Goal: Task Accomplishment & Management: Manage account settings

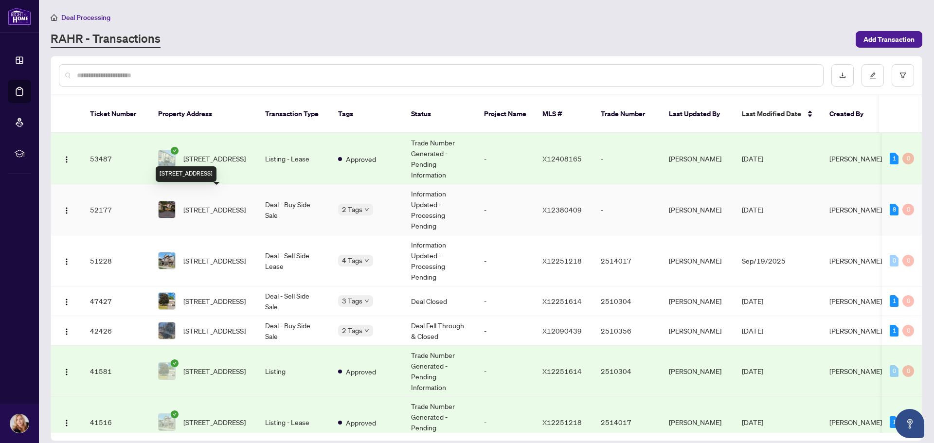
click at [206, 204] on span "[STREET_ADDRESS]" at bounding box center [214, 209] width 62 height 11
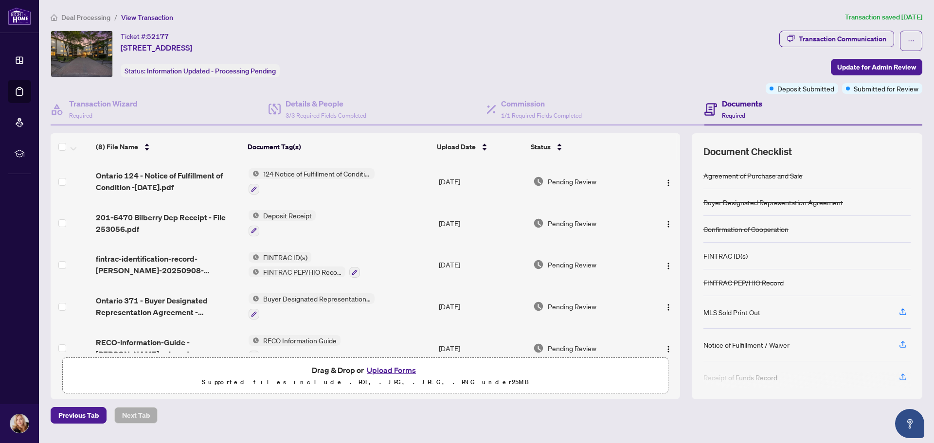
click at [382, 369] on button "Upload Forms" at bounding box center [391, 370] width 55 height 13
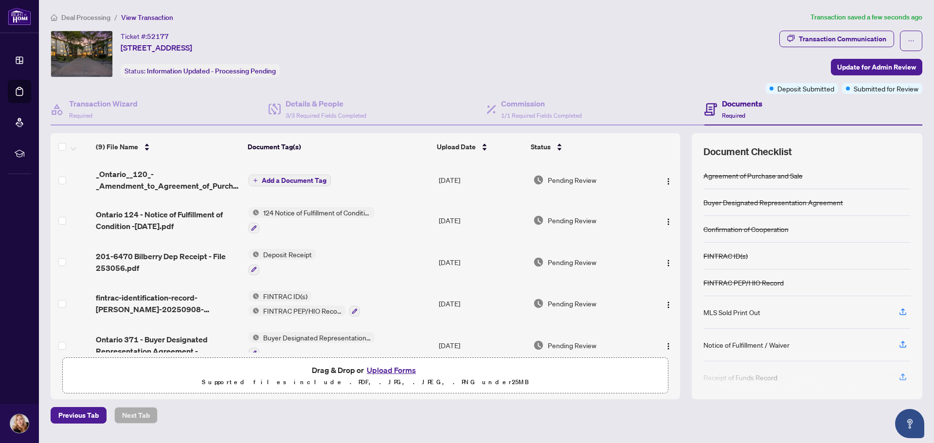
click at [286, 177] on span "Add a Document Tag" at bounding box center [294, 180] width 65 height 7
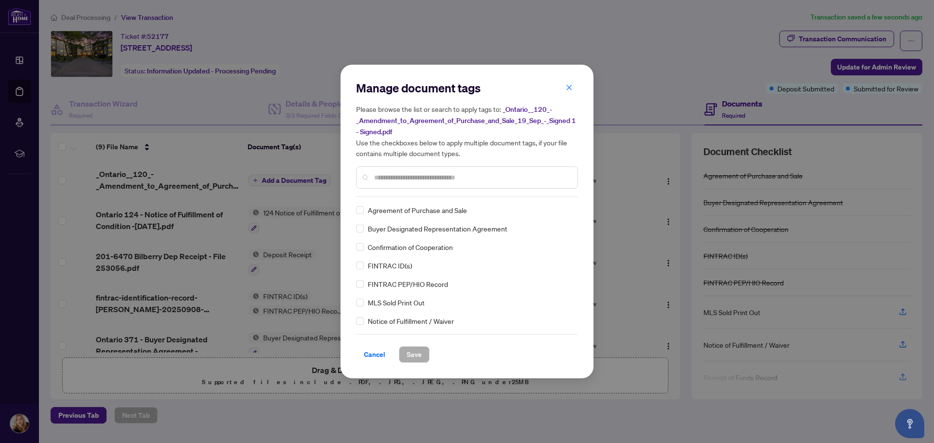
click at [397, 180] on input "text" at bounding box center [472, 177] width 196 height 11
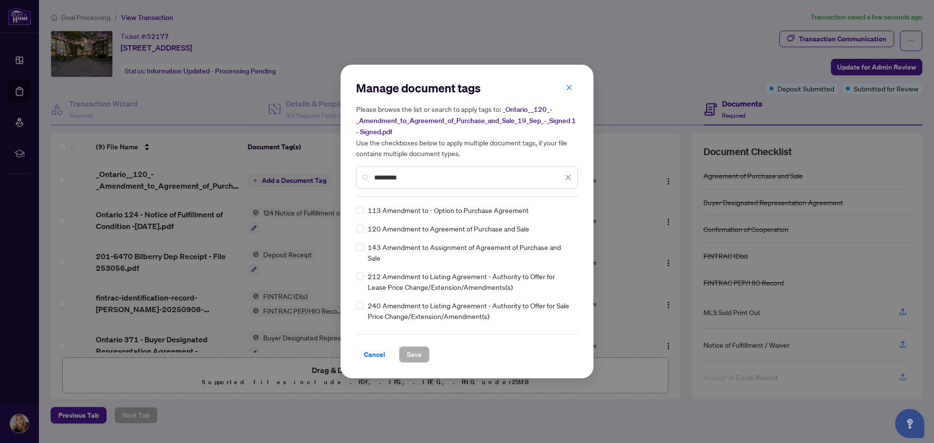
type input "*********"
click at [413, 353] on span "Save" at bounding box center [414, 355] width 15 height 16
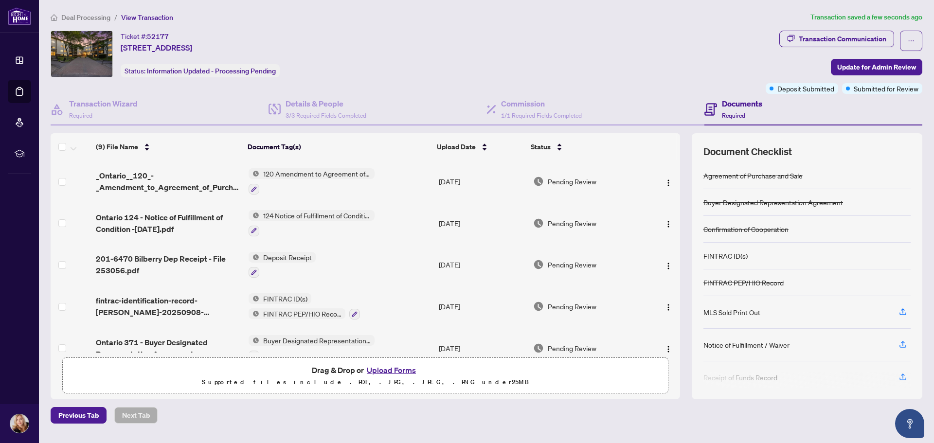
click at [276, 171] on span "120 Amendment to Agreement of Purchase and Sale" at bounding box center [316, 173] width 115 height 11
click at [255, 187] on icon "button" at bounding box center [254, 189] width 6 height 6
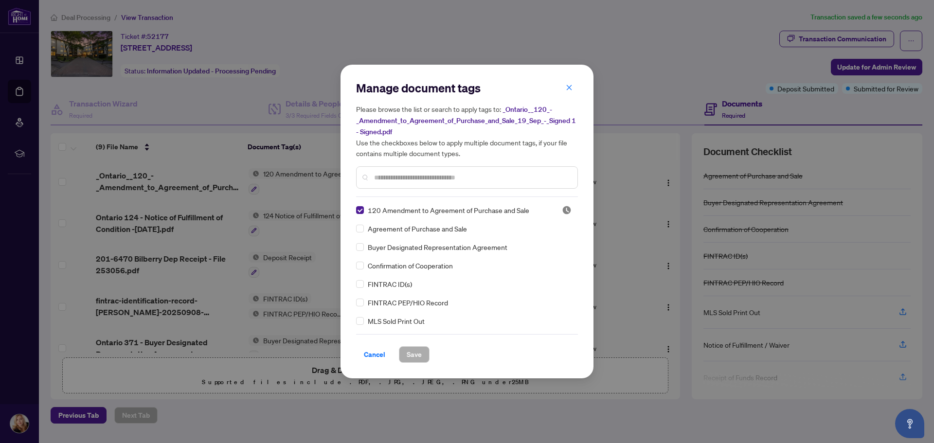
click at [446, 179] on input "text" at bounding box center [472, 177] width 196 height 11
type input "**"
click at [361, 214] on label at bounding box center [360, 210] width 8 height 11
click at [413, 355] on span "Save" at bounding box center [414, 355] width 15 height 16
